Goal: Navigation & Orientation: Understand site structure

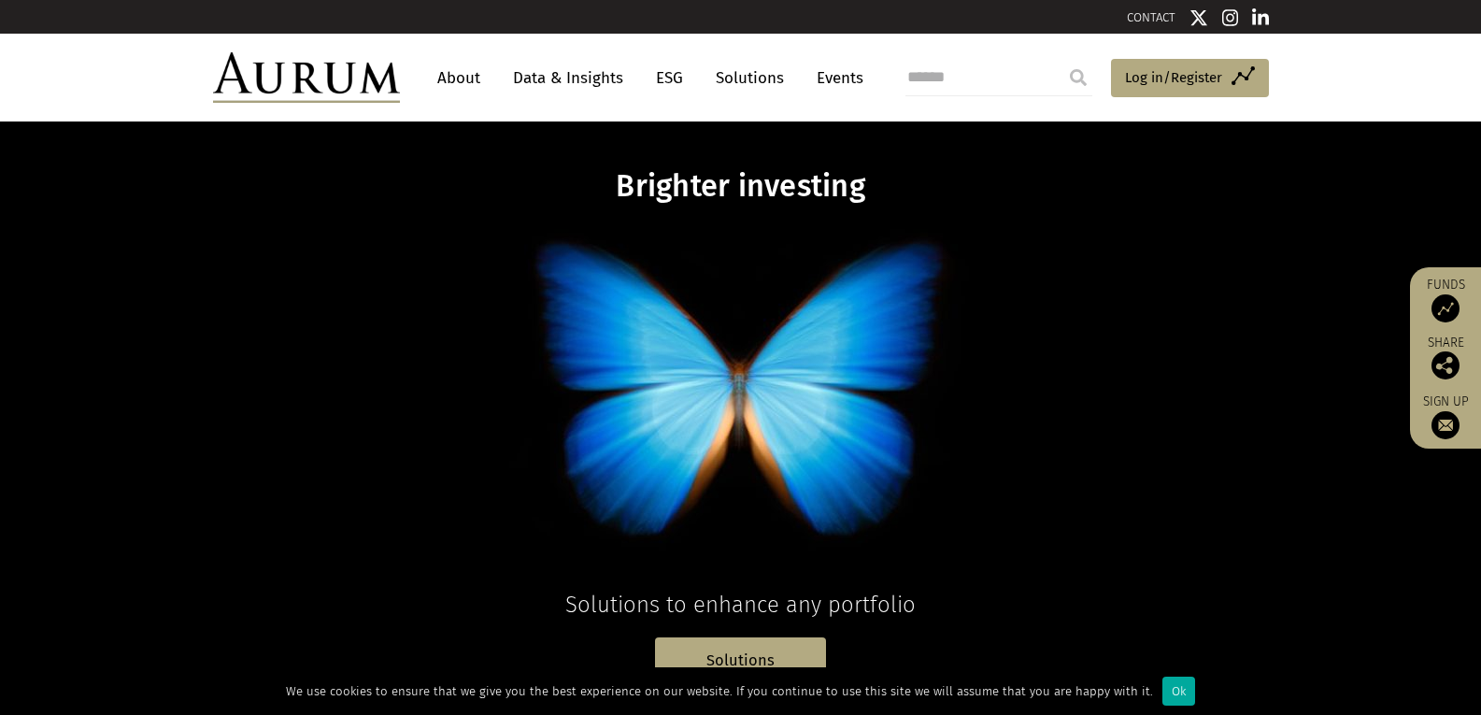
click at [463, 78] on link "About" at bounding box center [459, 78] width 62 height 35
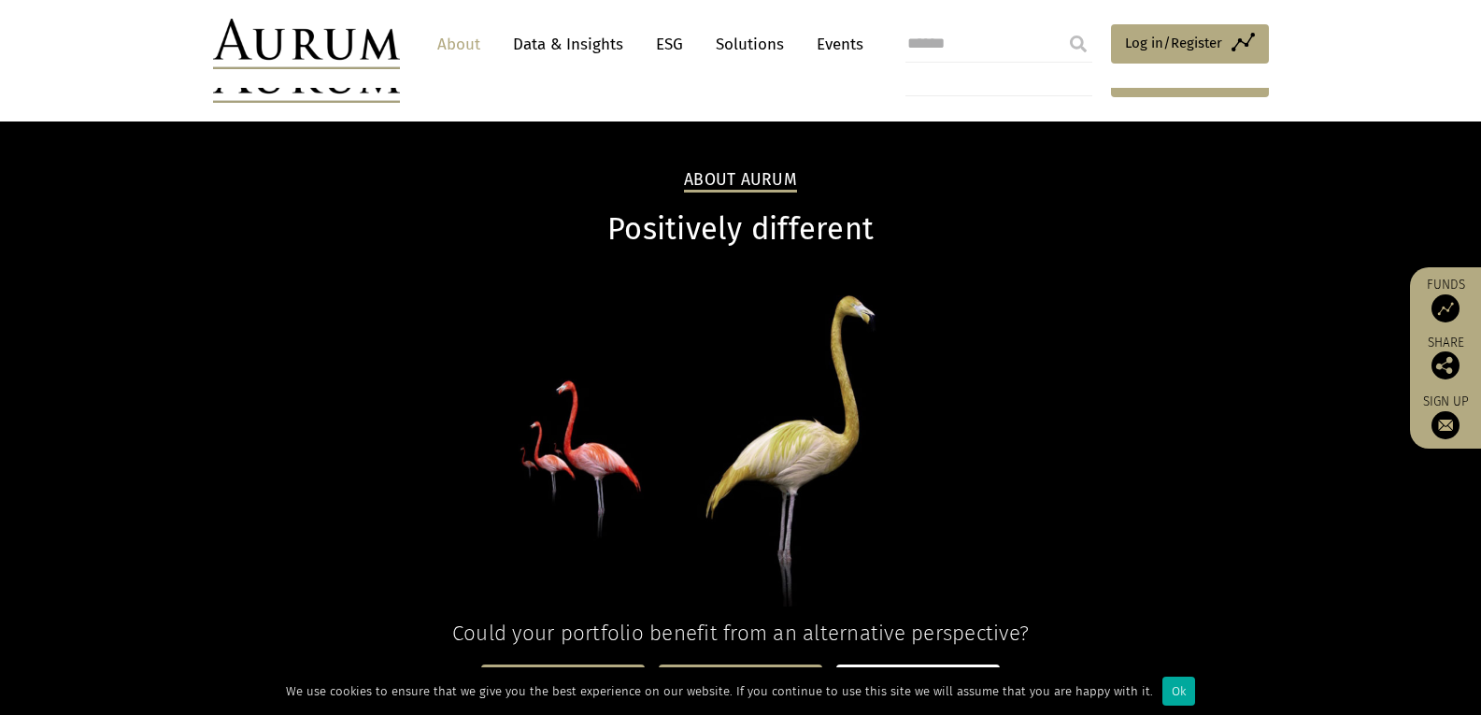
scroll to position [280, 0]
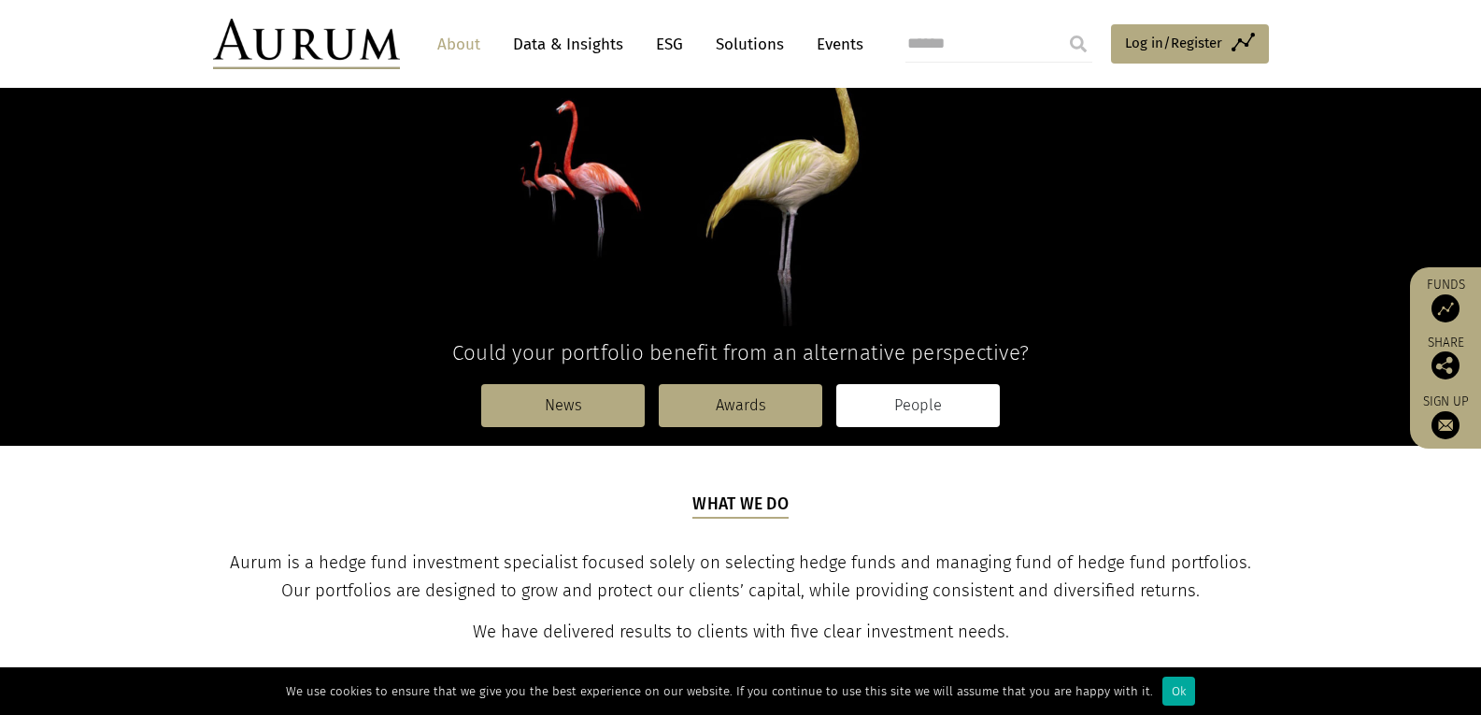
click at [937, 405] on link "People" at bounding box center [918, 405] width 164 height 43
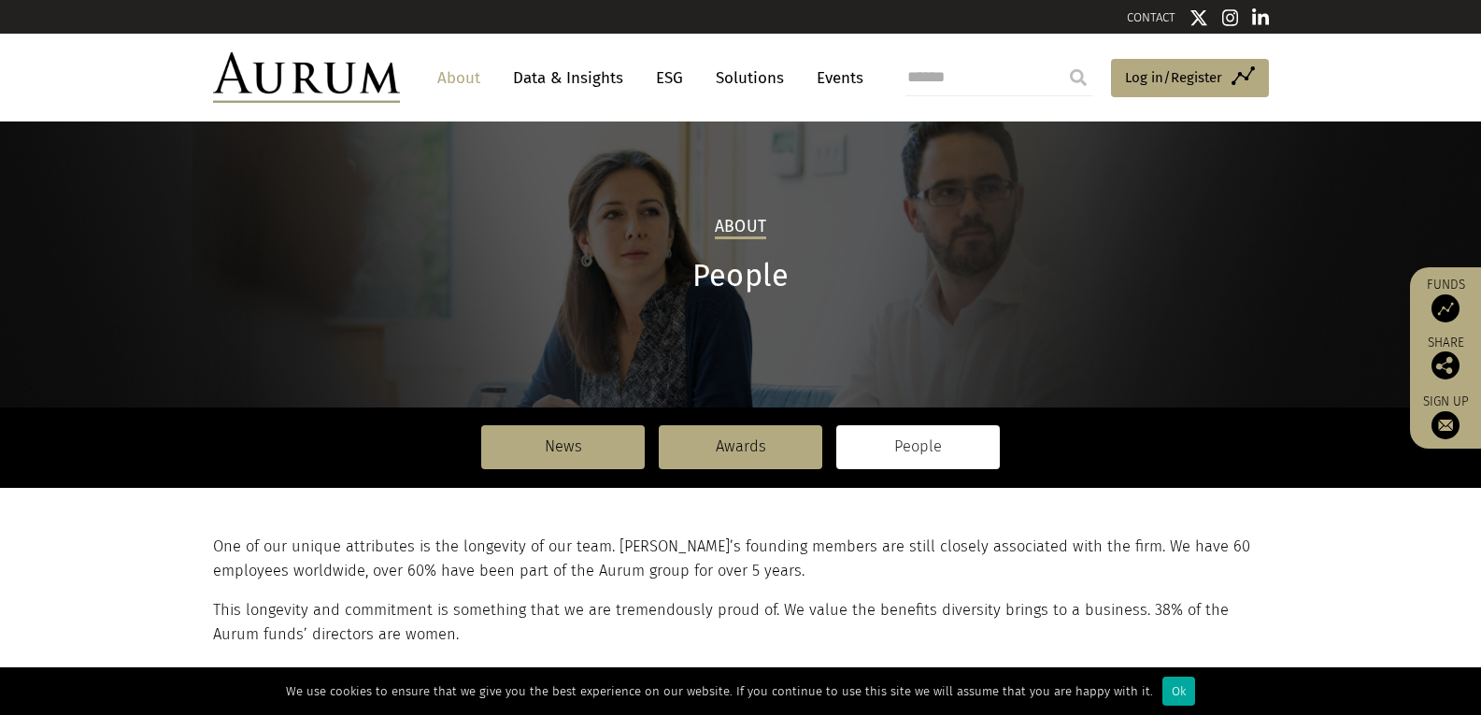
click at [763, 77] on link "Solutions" at bounding box center [750, 78] width 87 height 35
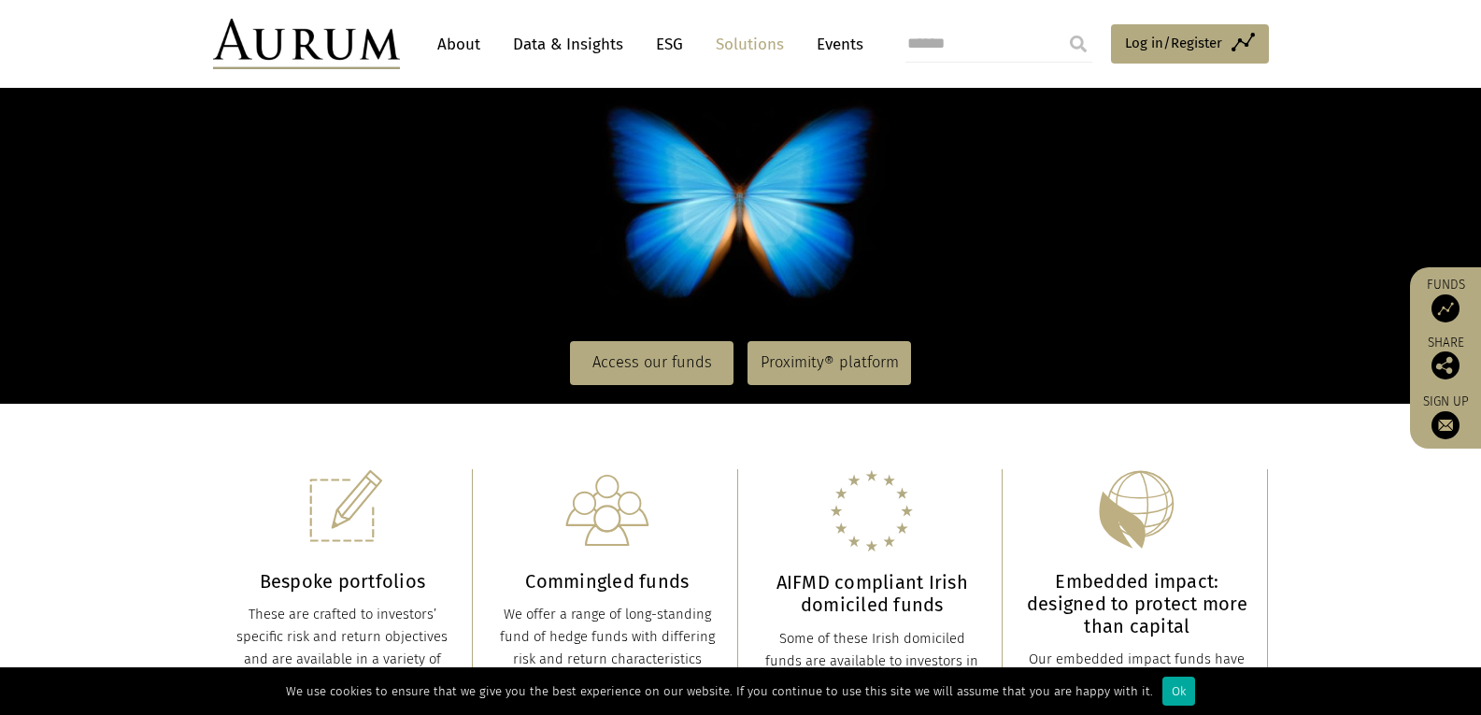
scroll to position [280, 0]
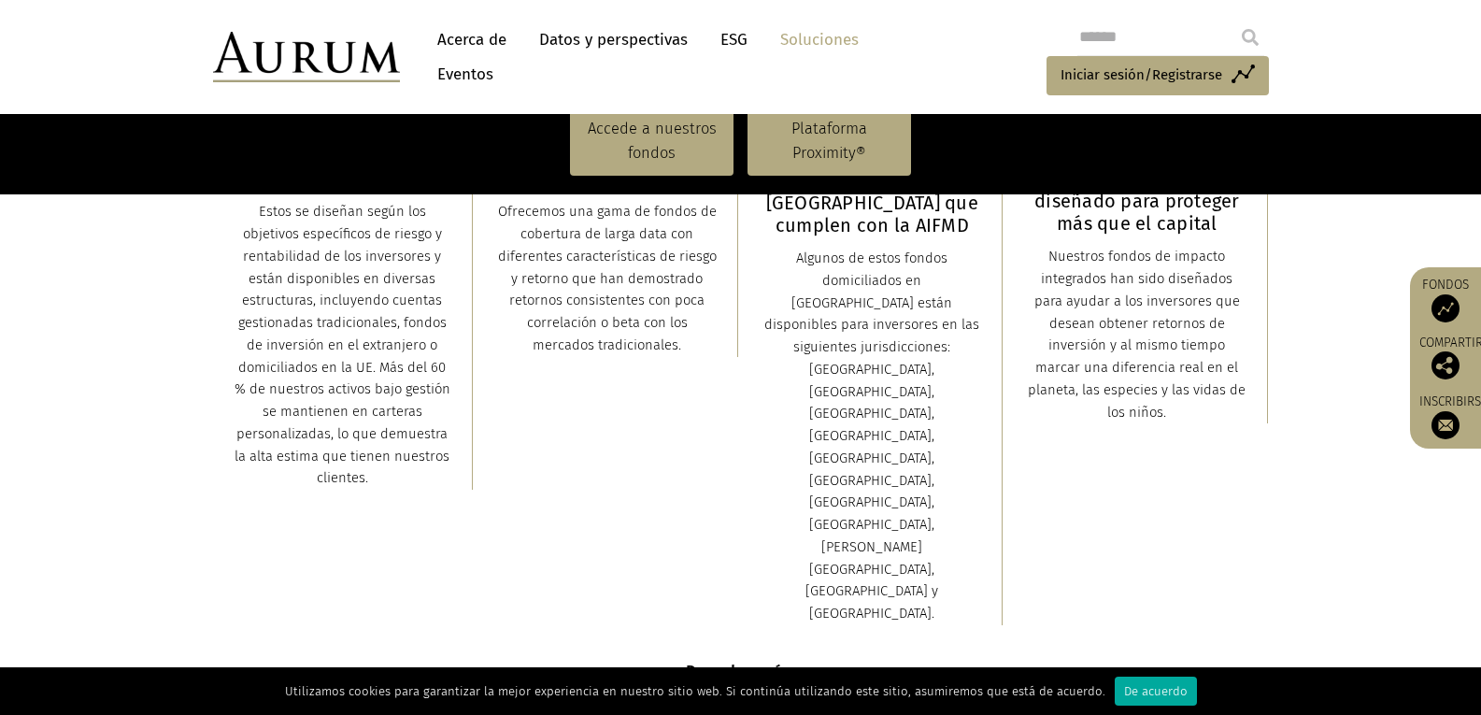
scroll to position [547, 0]
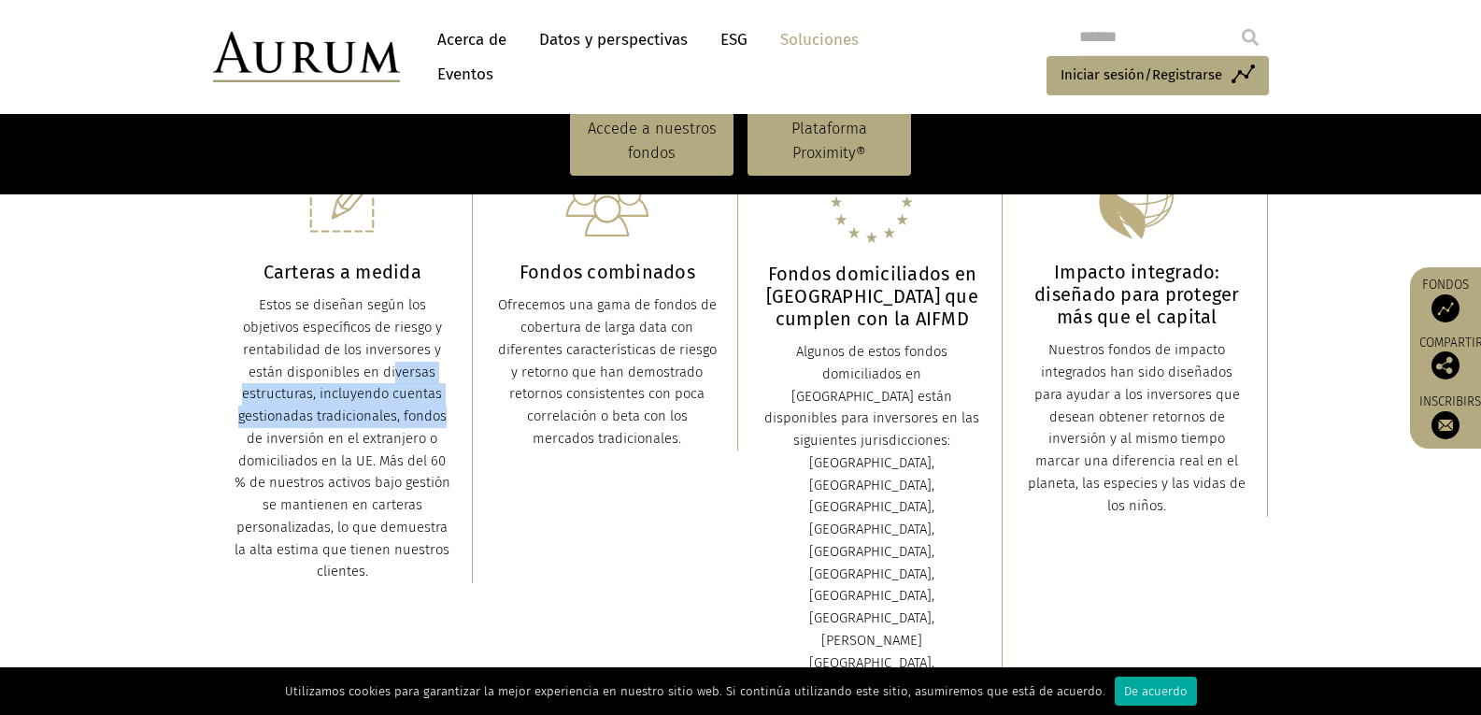
drag, startPoint x: 382, startPoint y: 381, endPoint x: 396, endPoint y: 428, distance: 48.8
click at [396, 428] on div "Estos se diseñan según los objetivos específicos de riesgo y rentabilidad de lo…" at bounding box center [343, 438] width 222 height 289
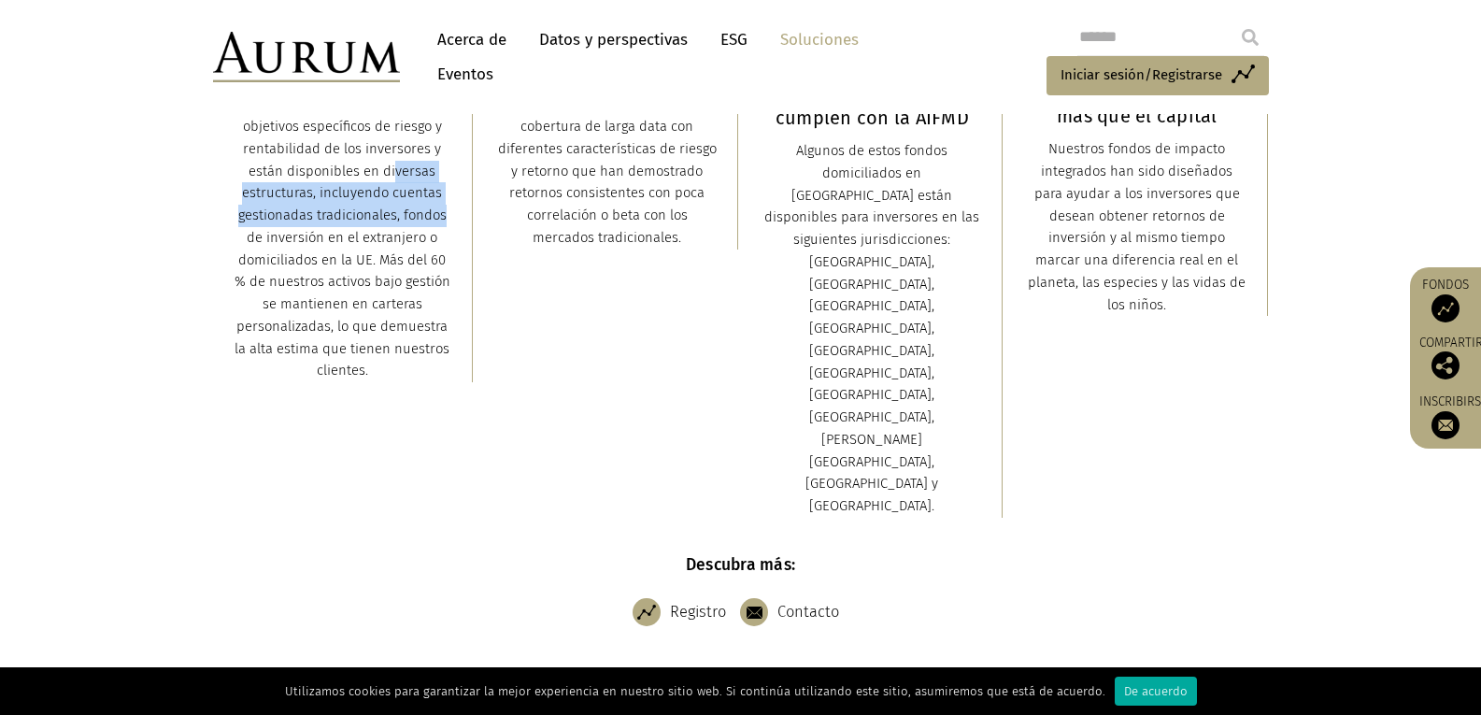
scroll to position [0, 0]
